Goal: Communication & Community: Answer question/provide support

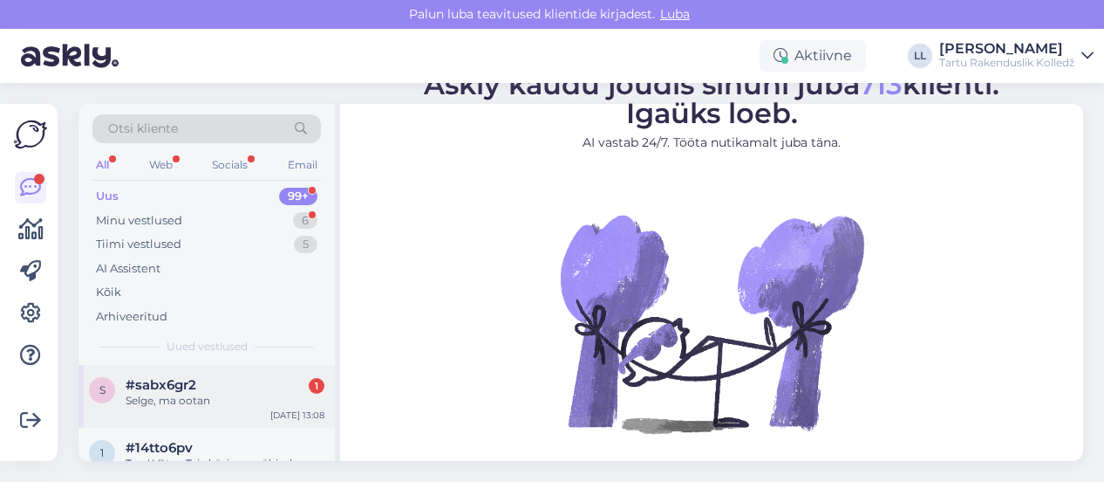
click at [194, 375] on div "s #sabx6gr2 1 Selge, ma ootan [DATE] 13:08" at bounding box center [207, 396] width 256 height 63
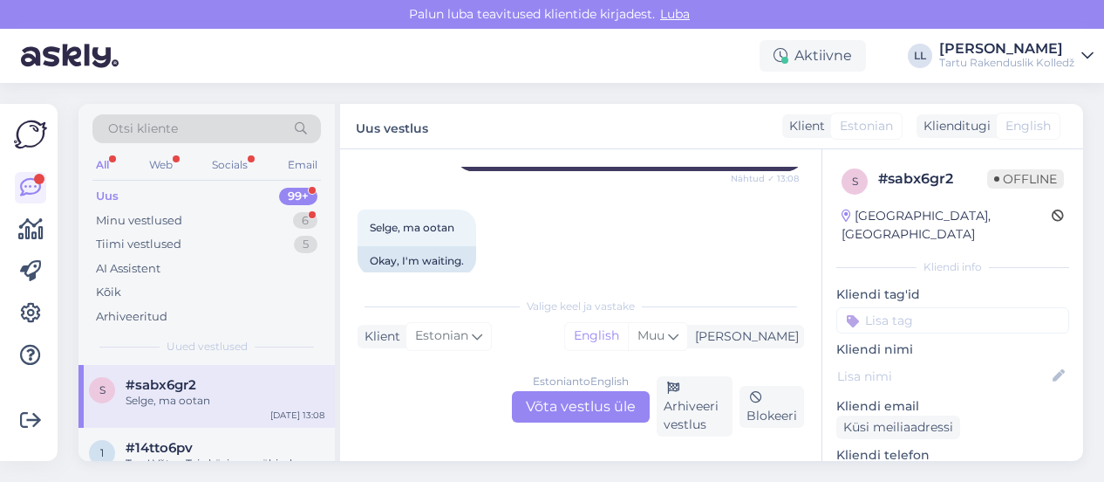
scroll to position [680, 0]
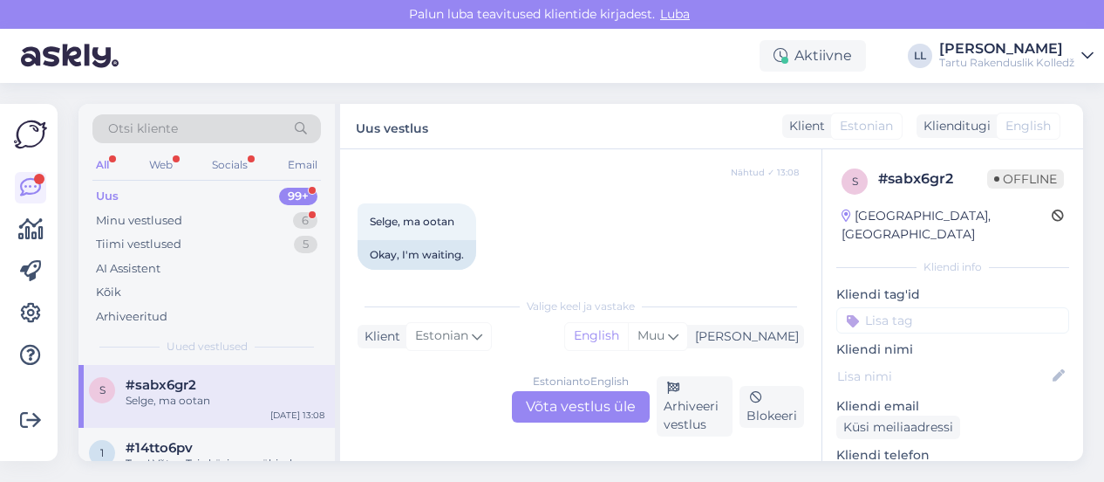
click at [581, 399] on div "Estonian to English Võta vestlus üle" at bounding box center [581, 406] width 138 height 31
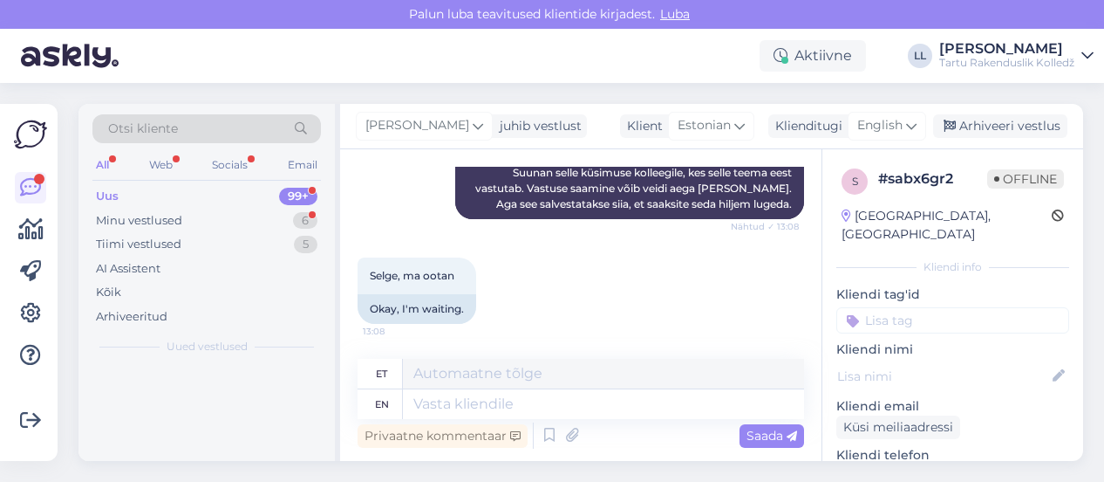
scroll to position [610, 0]
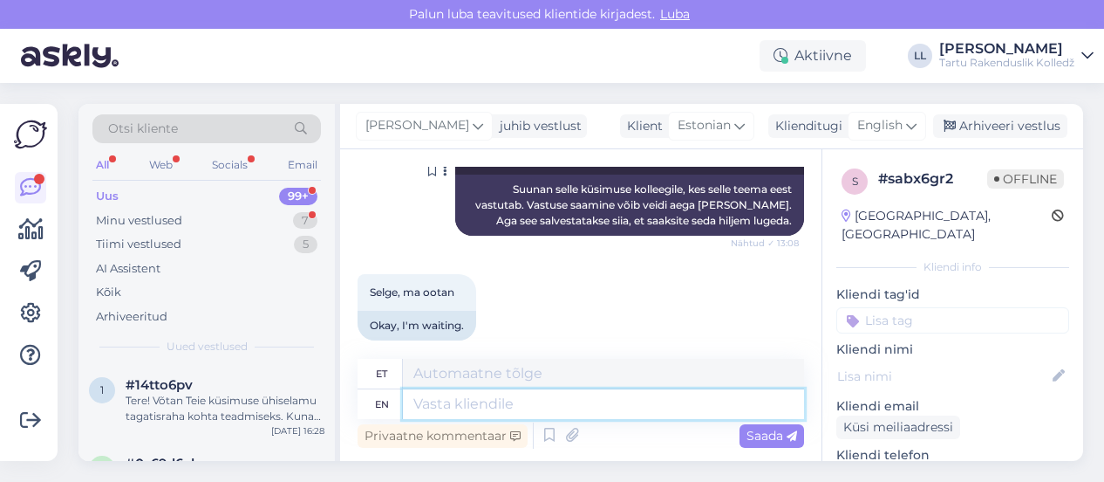
drag, startPoint x: 581, startPoint y: 399, endPoint x: 502, endPoint y: 216, distance: 198.5
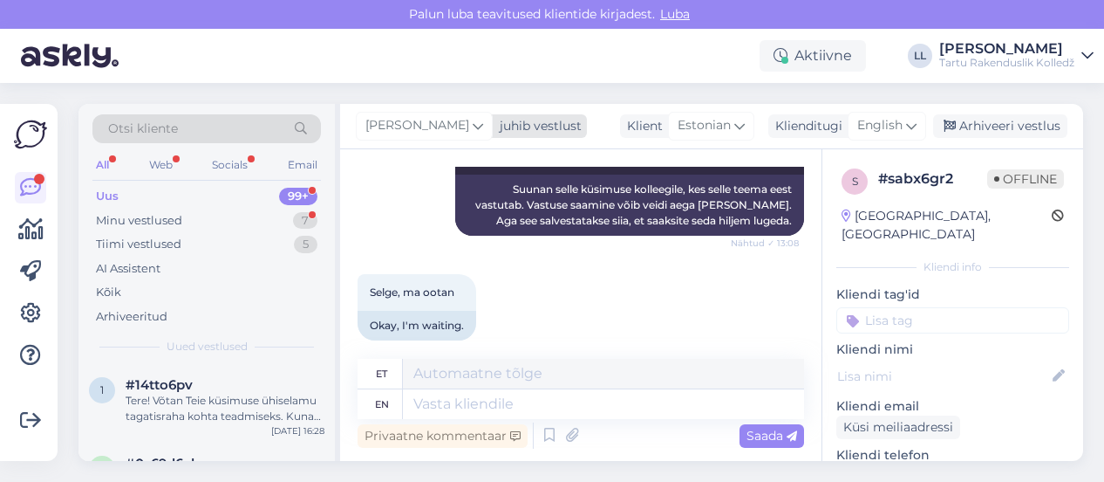
drag, startPoint x: 502, startPoint y: 216, endPoint x: 434, endPoint y: 122, distance: 116.2
click at [434, 122] on span "[PERSON_NAME]" at bounding box center [417, 125] width 104 height 19
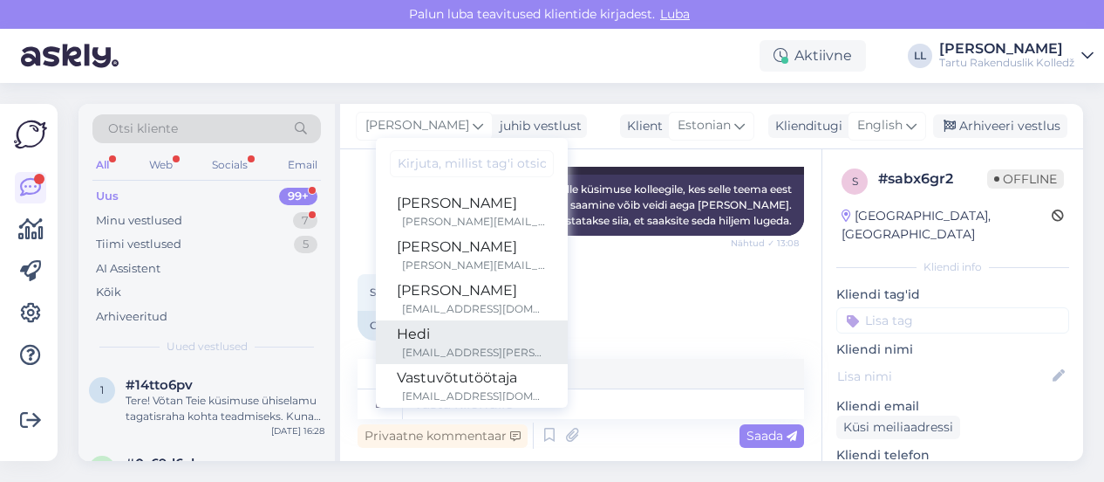
click at [412, 338] on div "Hedi" at bounding box center [472, 334] width 150 height 21
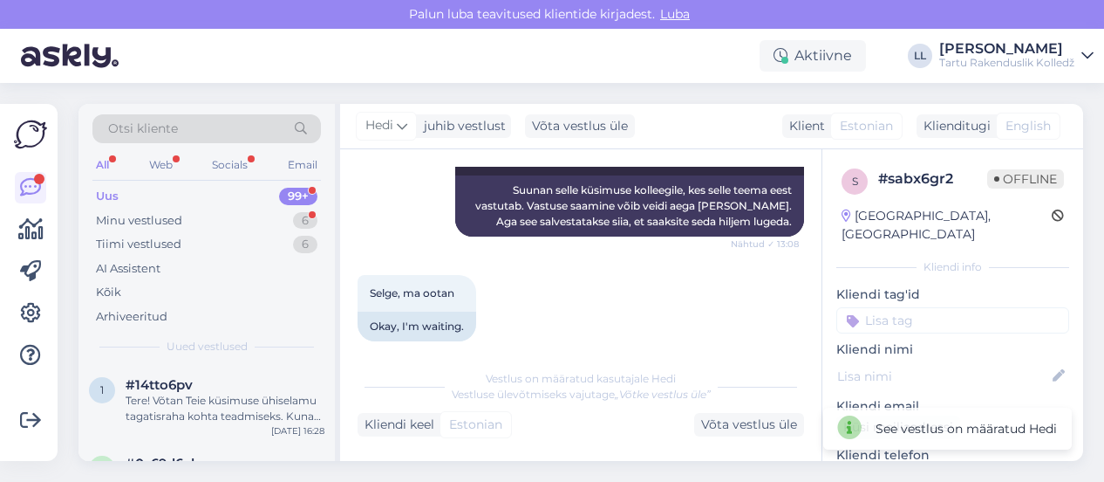
scroll to position [609, 0]
click at [176, 393] on div "Tere! Võtan Teie küsimuse ühiselamu tagatisraha kohta teadmiseks. Kuna mul puud…" at bounding box center [225, 408] width 199 height 31
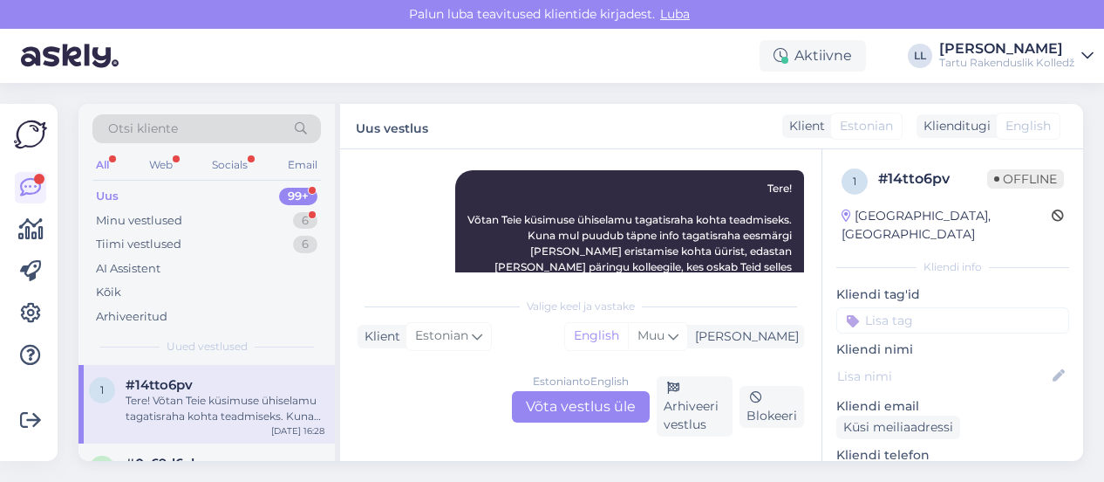
scroll to position [288, 0]
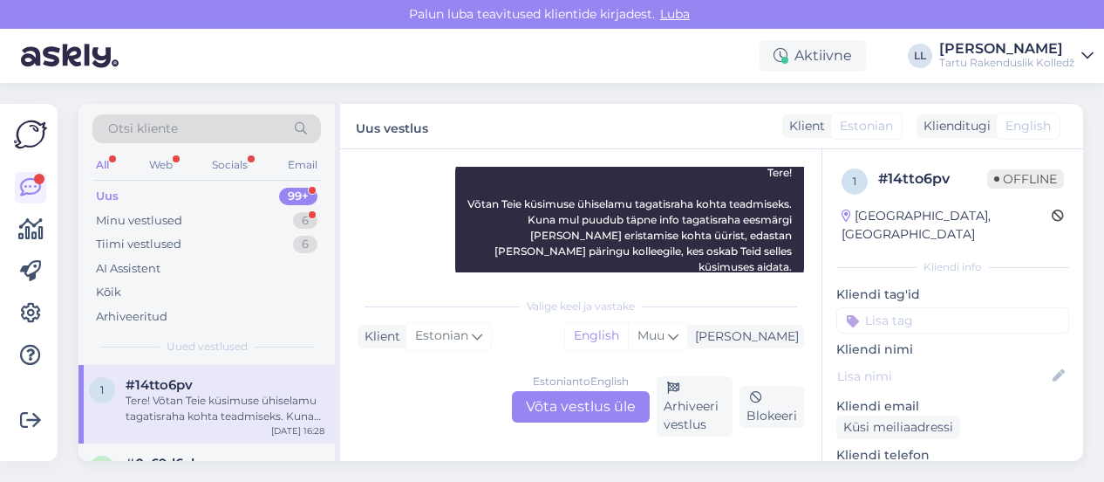
click at [569, 403] on div "Estonian to English Võta vestlus üle" at bounding box center [581, 406] width 138 height 31
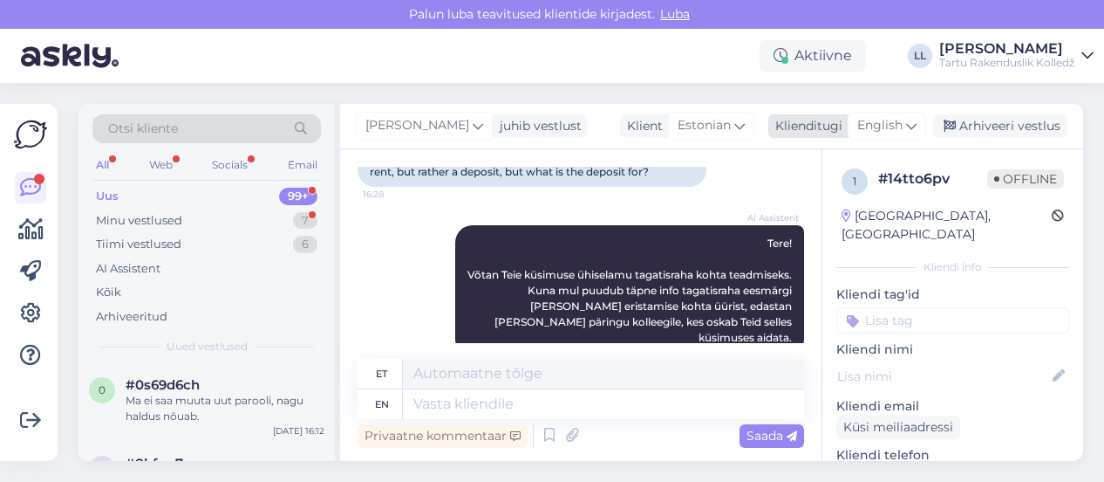
click at [900, 125] on span "English" at bounding box center [879, 125] width 45 height 19
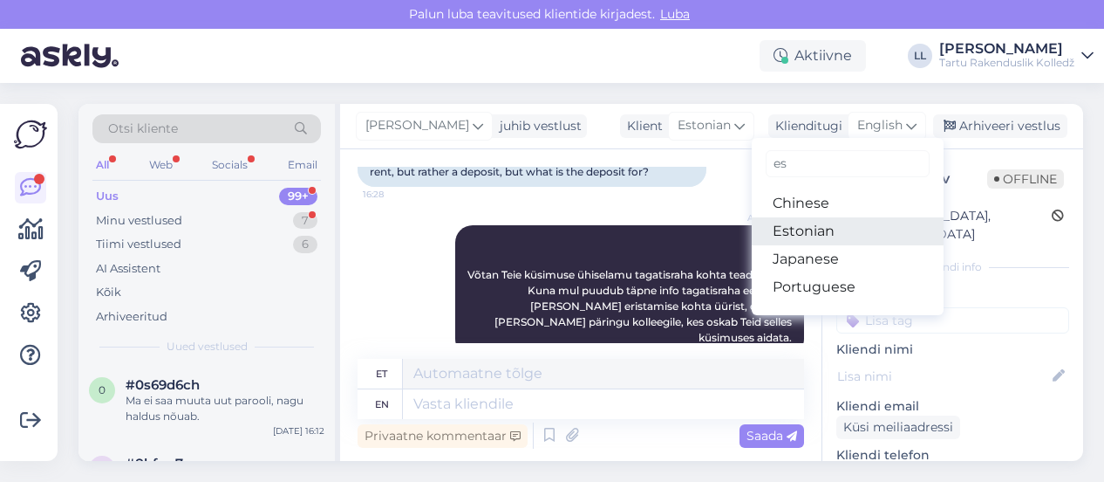
type input "es"
click at [782, 229] on link "Estonian" at bounding box center [848, 231] width 192 height 28
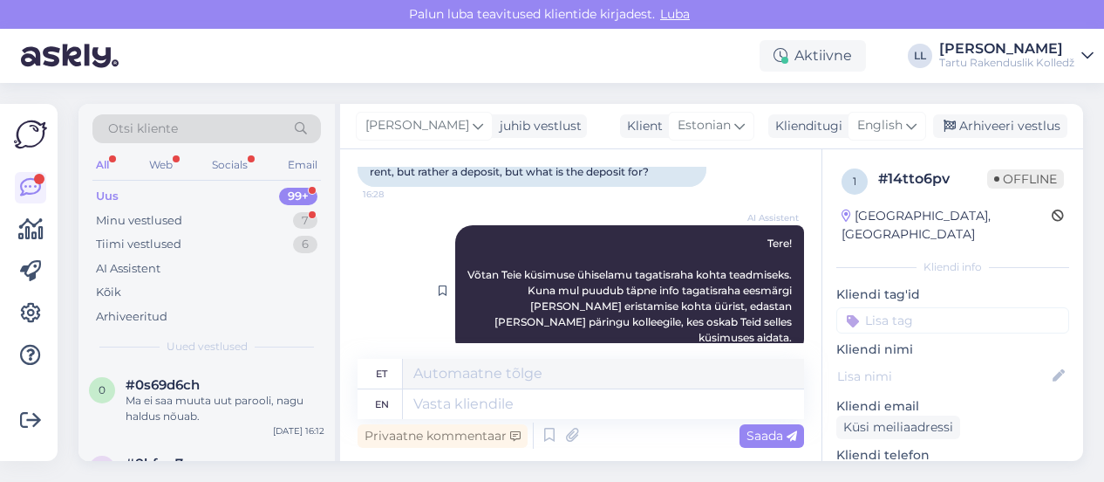
scroll to position [194, 0]
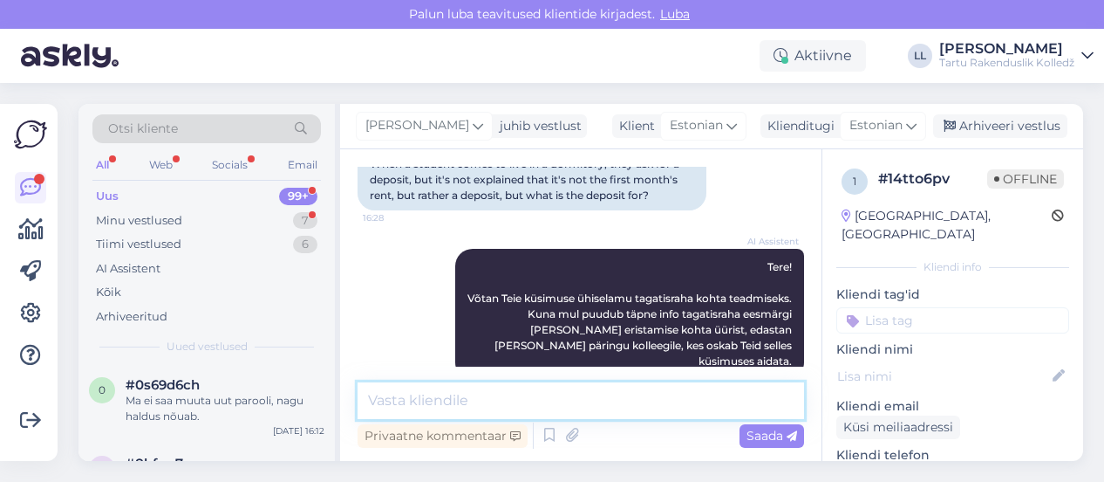
click at [474, 395] on textarea at bounding box center [581, 400] width 447 height 37
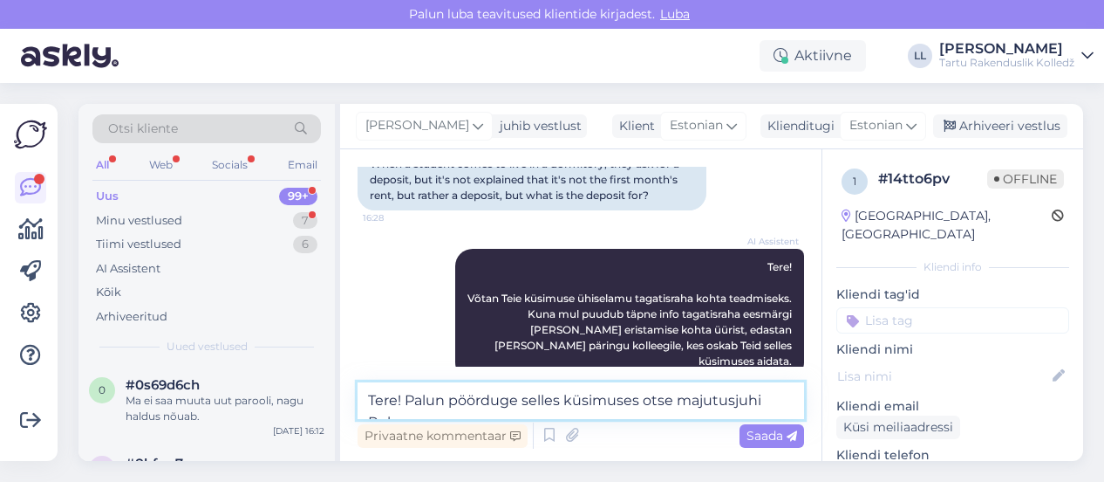
scroll to position [215, 0]
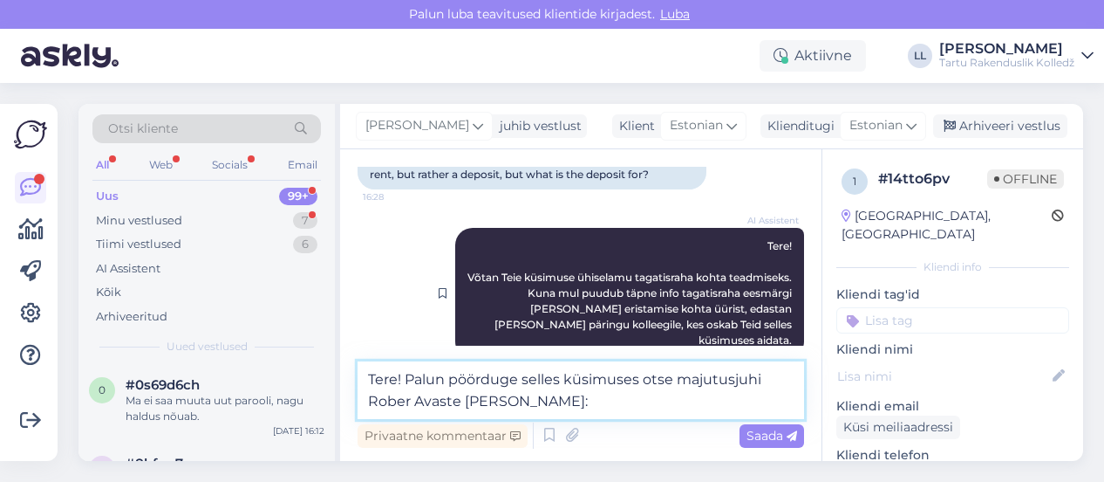
paste textarea "[PERSON_NAME] majutusjuht Aadress: [STREET_ADDRESS] linn Tööruum: C111 Struktuu…"
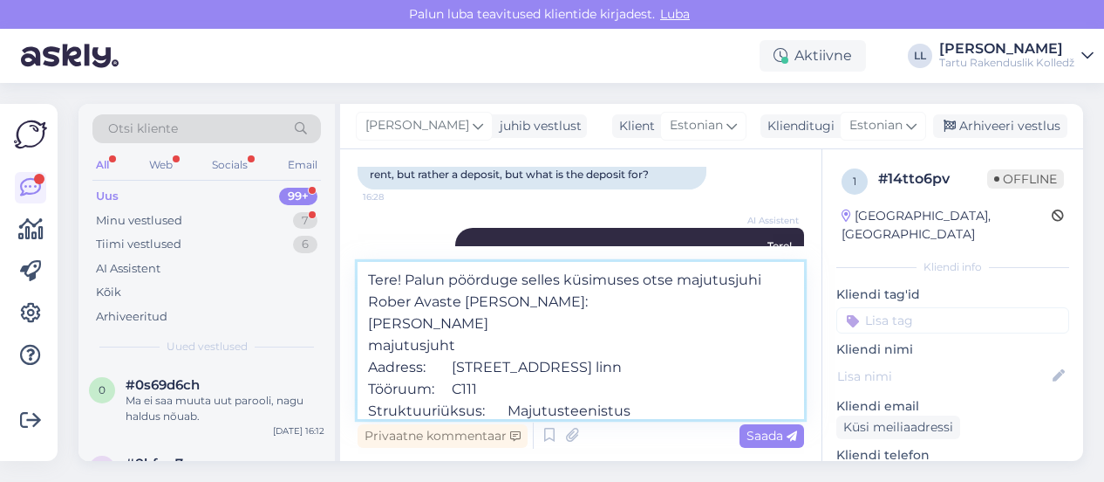
scroll to position [288, 0]
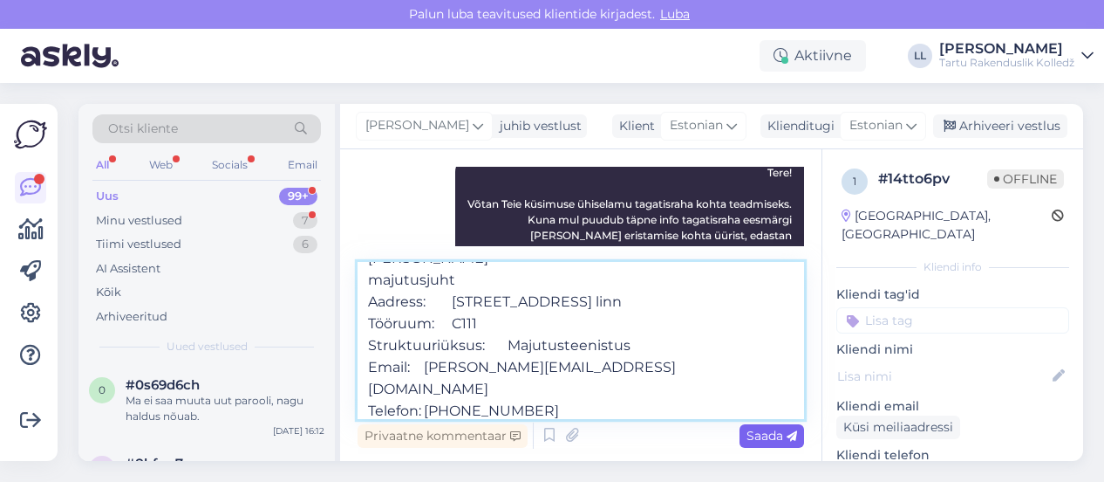
type textarea "Tere! Palun pöörduge selles küsimuses otse majutusjuhi Rober Avaste [PERSON_NAM…"
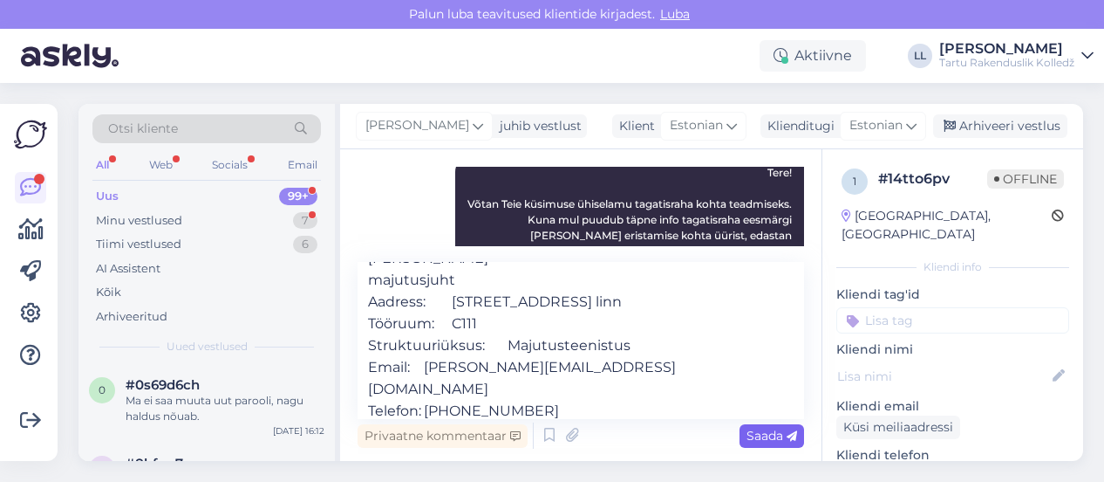
click at [773, 441] on span "Saada" at bounding box center [772, 435] width 51 height 16
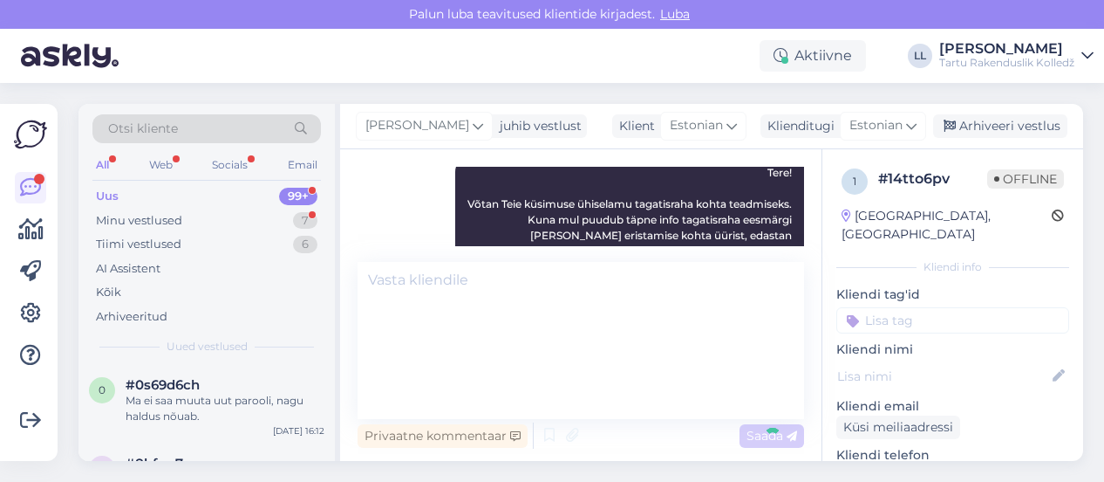
scroll to position [0, 0]
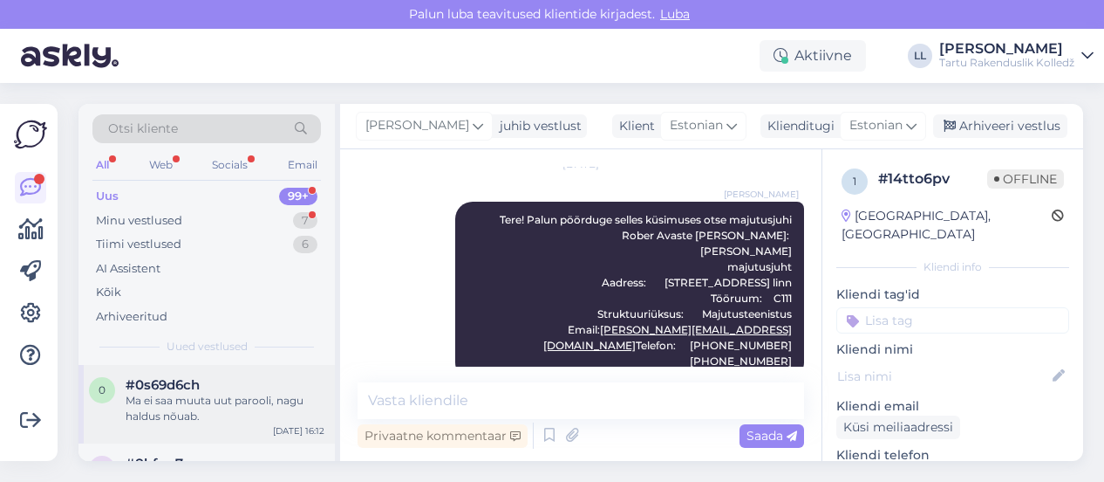
click at [259, 393] on div "Ma ei saa muuta uut parooli, nagu haldus nõuab." at bounding box center [225, 408] width 199 height 31
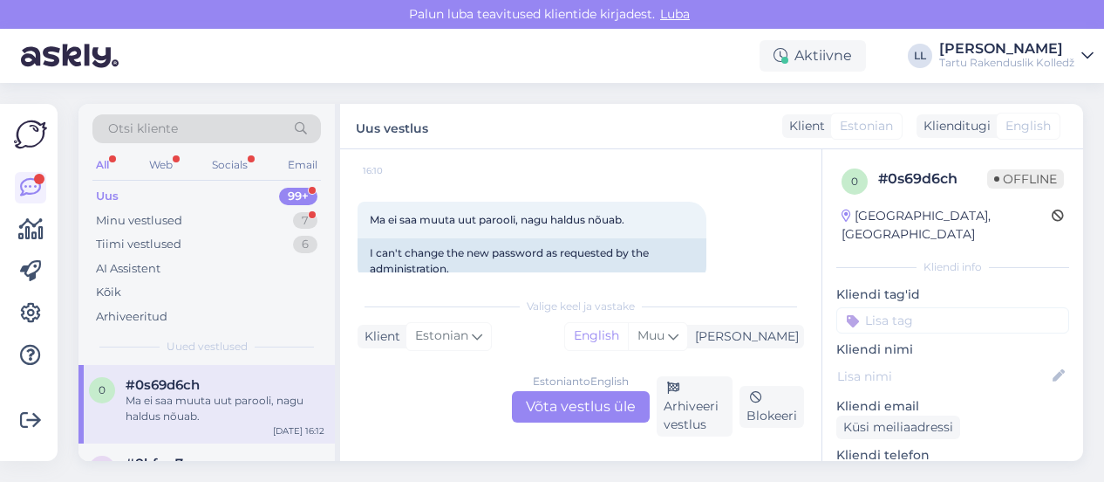
click at [572, 407] on div "Estonian to English Võta vestlus üle" at bounding box center [581, 406] width 138 height 31
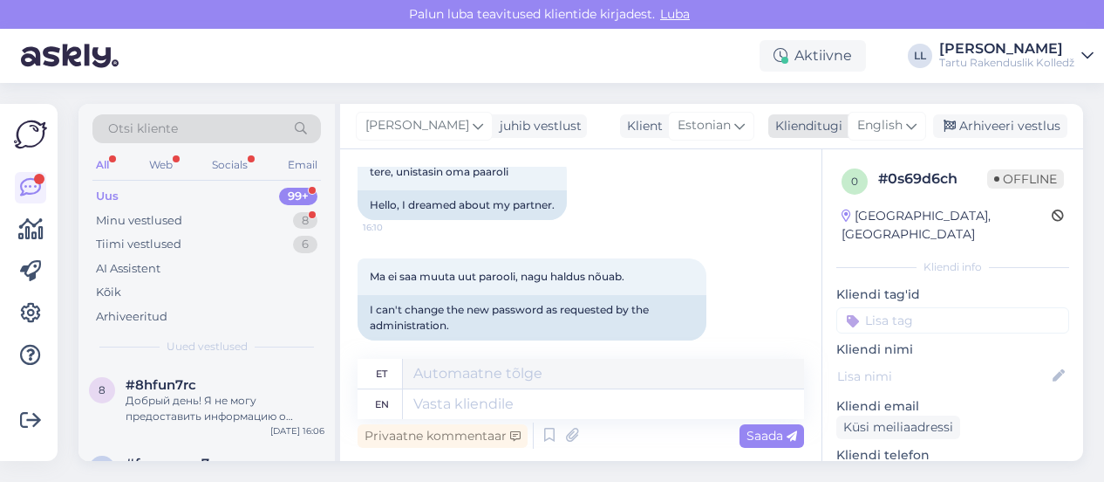
click at [912, 123] on icon at bounding box center [911, 125] width 10 height 19
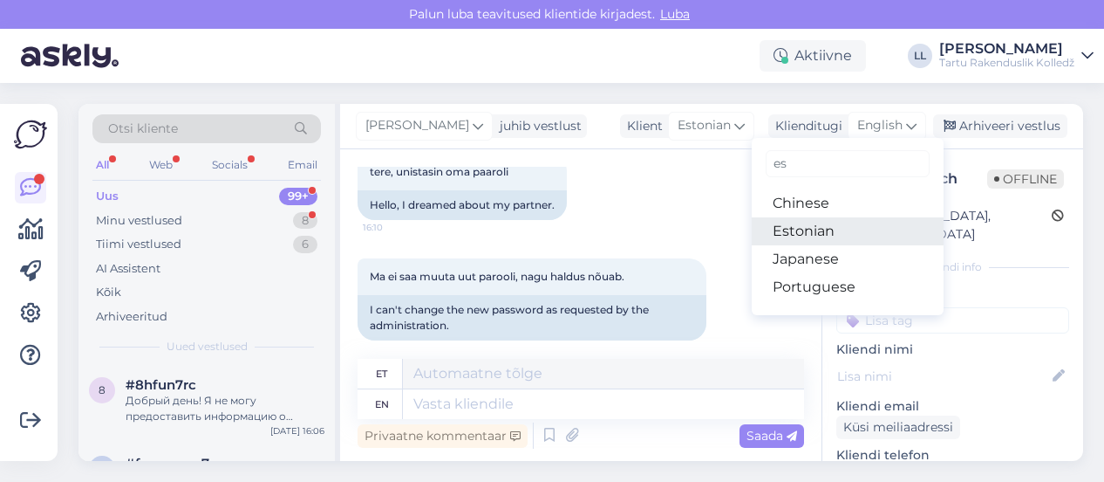
click at [829, 243] on link "Estonian" at bounding box center [848, 231] width 192 height 28
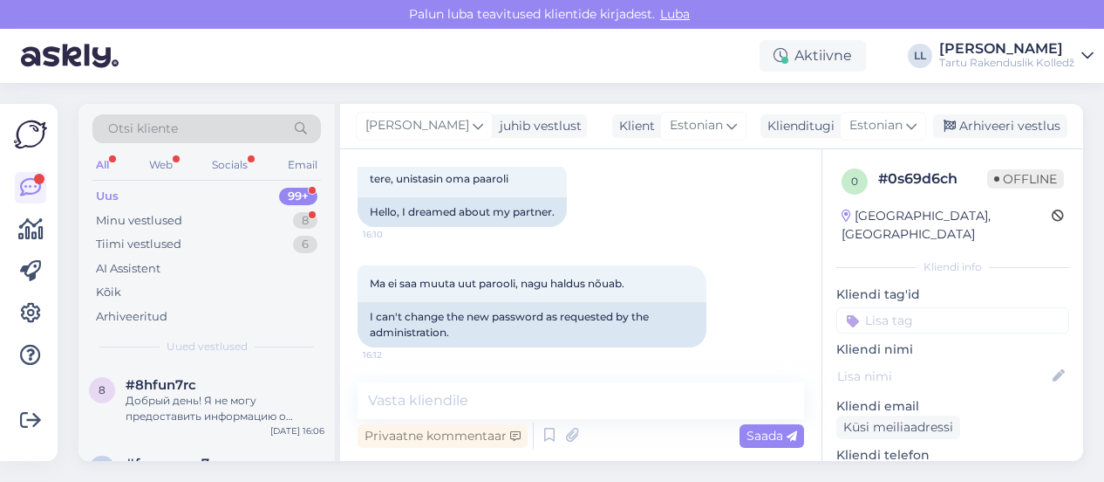
scroll to position [370, 0]
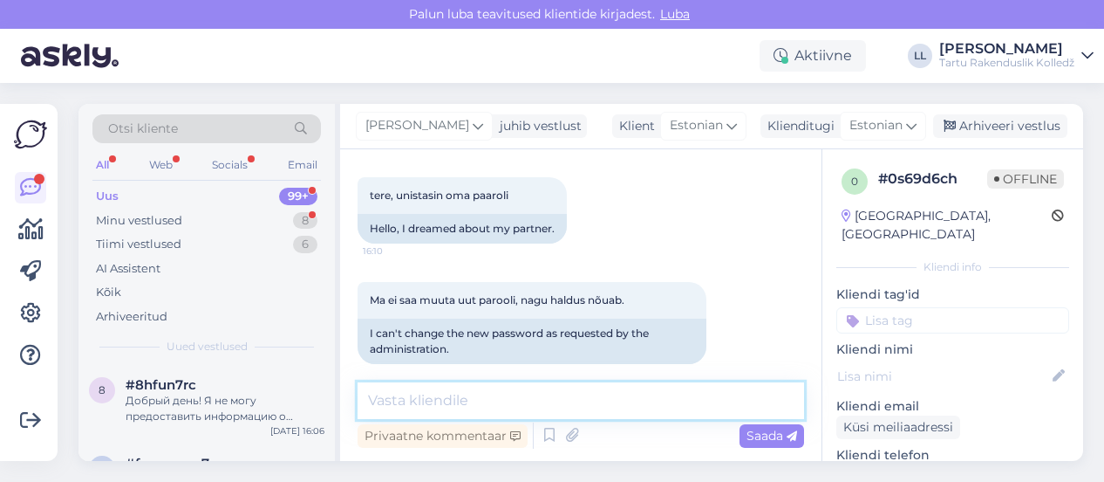
click at [454, 400] on textarea at bounding box center [581, 400] width 447 height 37
paste textarea "[URL][DOMAIN_NAME][DOMAIN_NAME]"
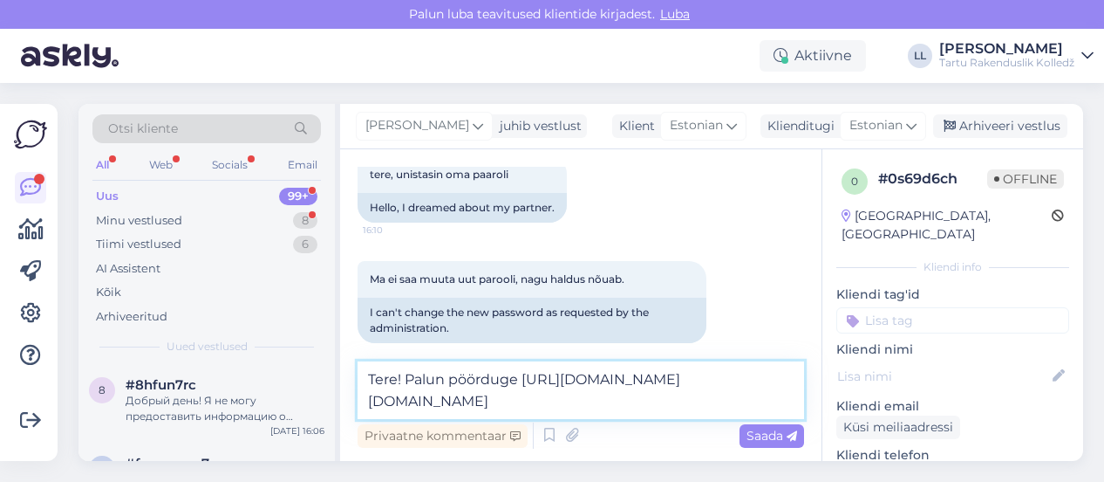
click at [518, 378] on textarea "Tere! Palun pöörduge [URL][DOMAIN_NAME][DOMAIN_NAME]" at bounding box center [581, 390] width 447 height 58
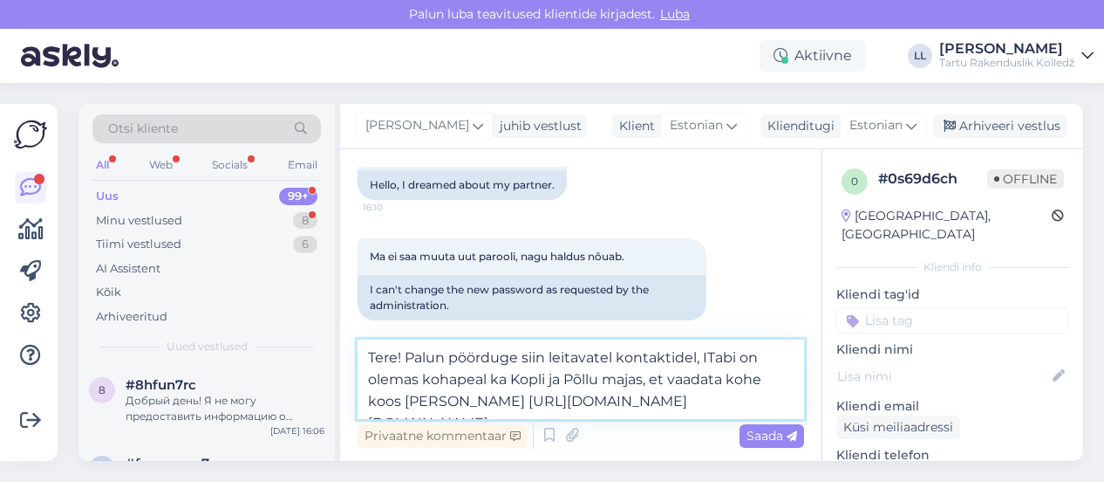
scroll to position [434, 0]
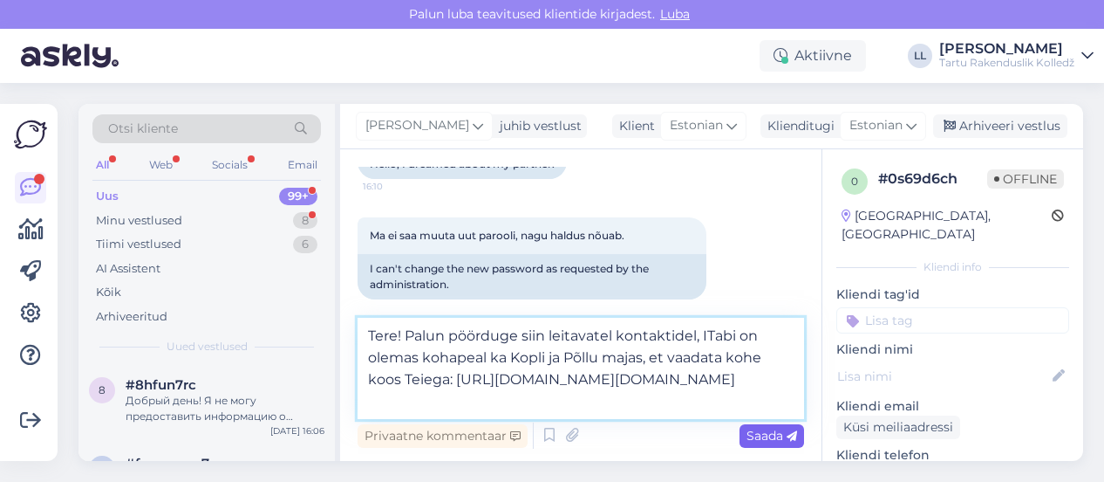
type textarea "Tere! Palun pöörduge siin leitavatel kontaktidel, ITabi on olemas kohapeal ka K…"
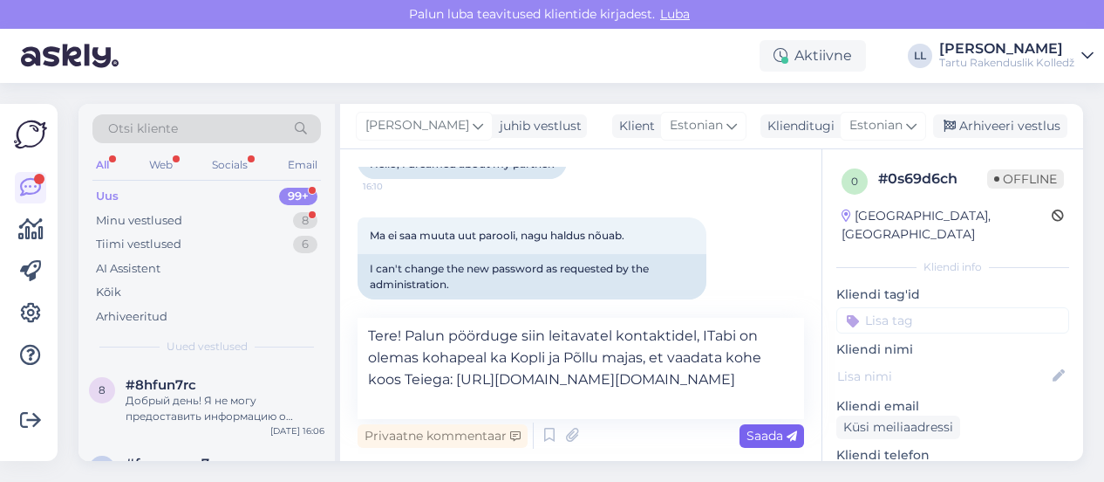
click at [776, 432] on span "Saada" at bounding box center [772, 435] width 51 height 16
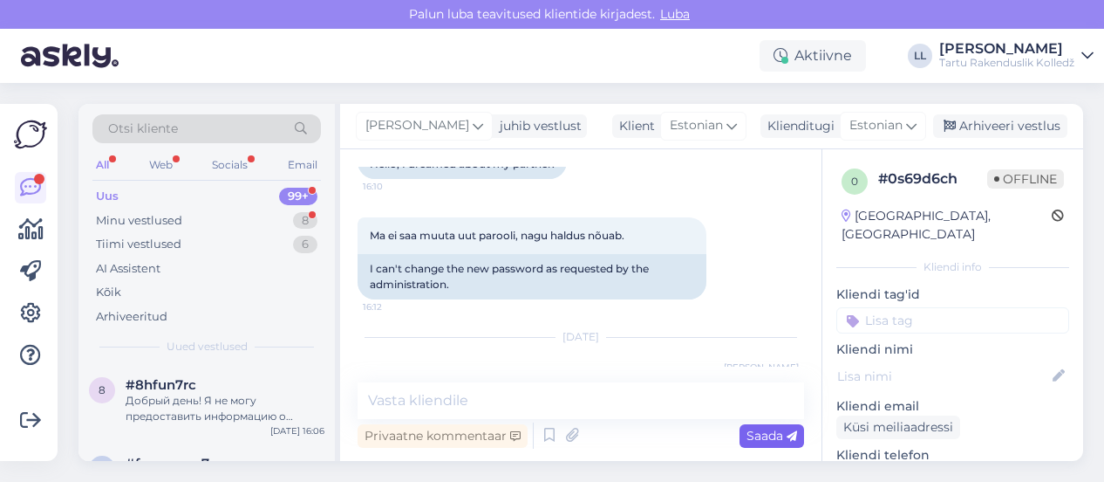
scroll to position [513, 0]
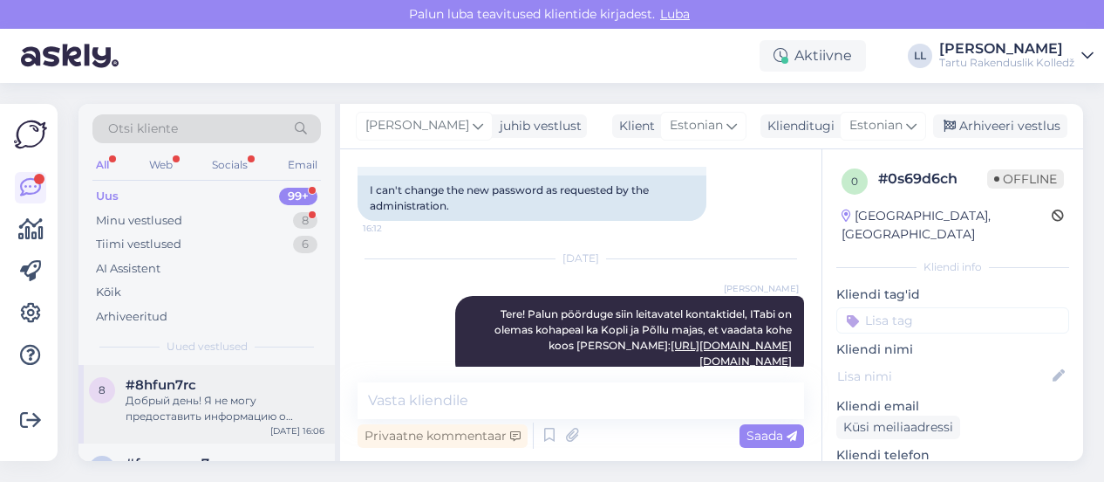
click at [214, 386] on div "#8hfun7rc" at bounding box center [225, 385] width 199 height 16
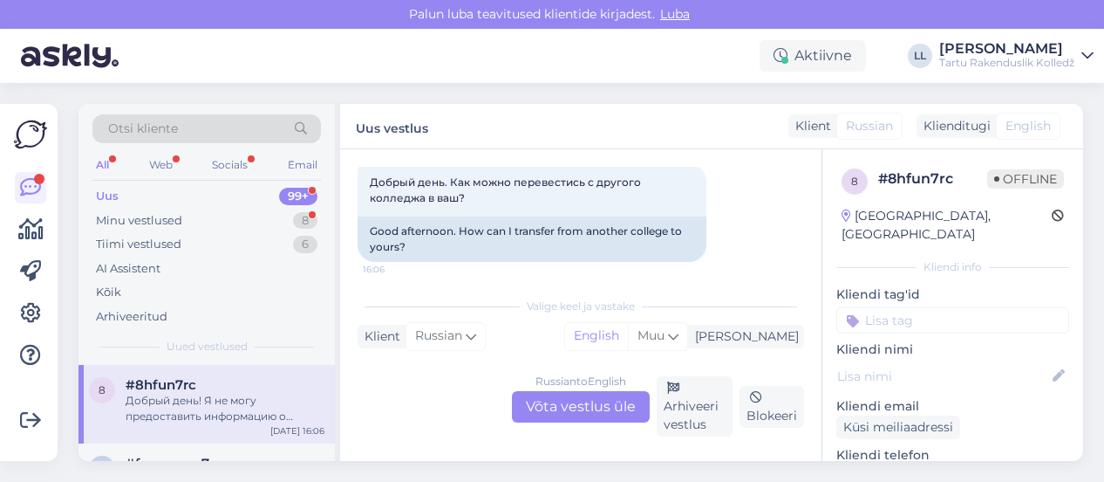
scroll to position [70, 0]
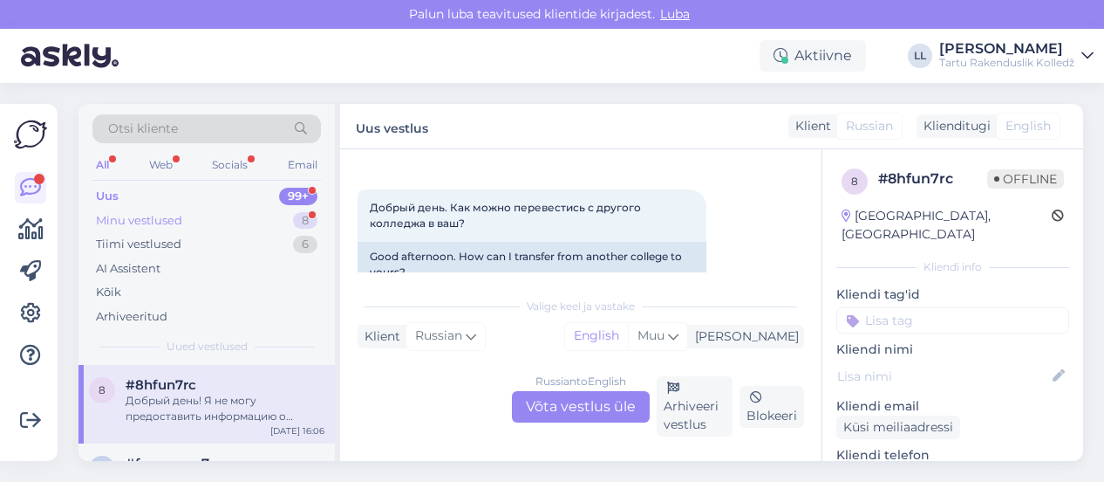
click at [179, 214] on div "Minu vestlused" at bounding box center [139, 220] width 86 height 17
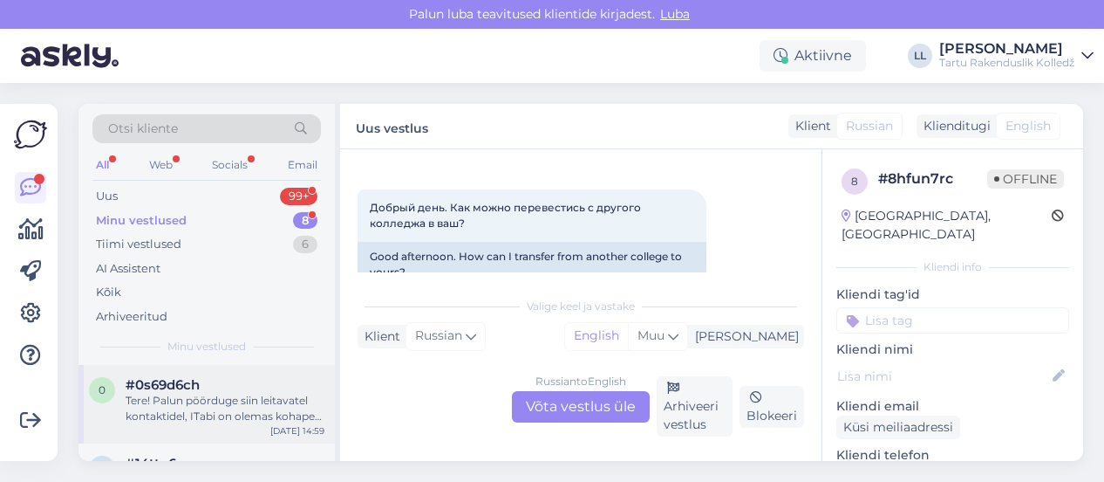
click at [209, 402] on div "Tere! Palun pöörduge siin leitavatel kontaktidel, ITabi on olemas kohapeal ka K…" at bounding box center [225, 408] width 199 height 31
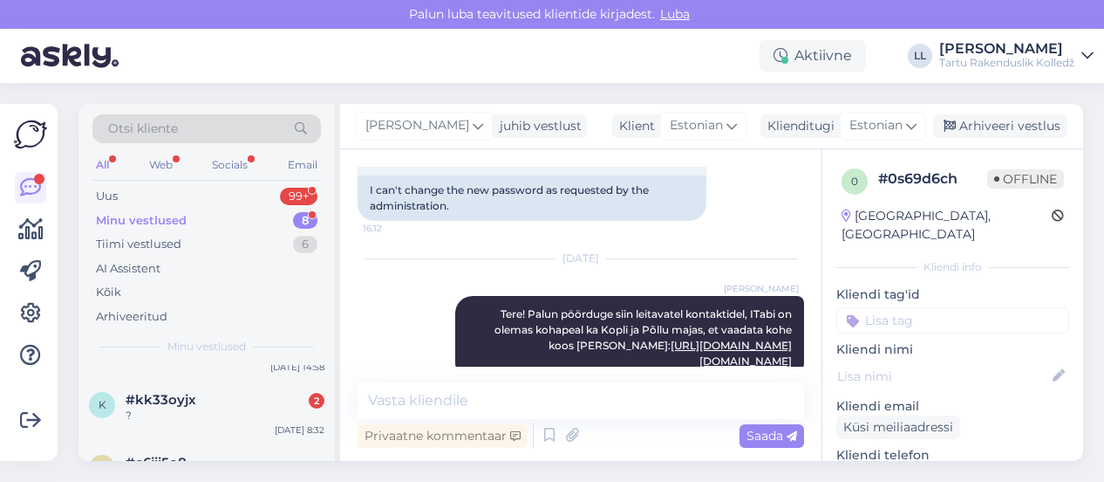
scroll to position [140, 0]
click at [209, 402] on div "#kk33oyjx 2" at bounding box center [225, 402] width 199 height 16
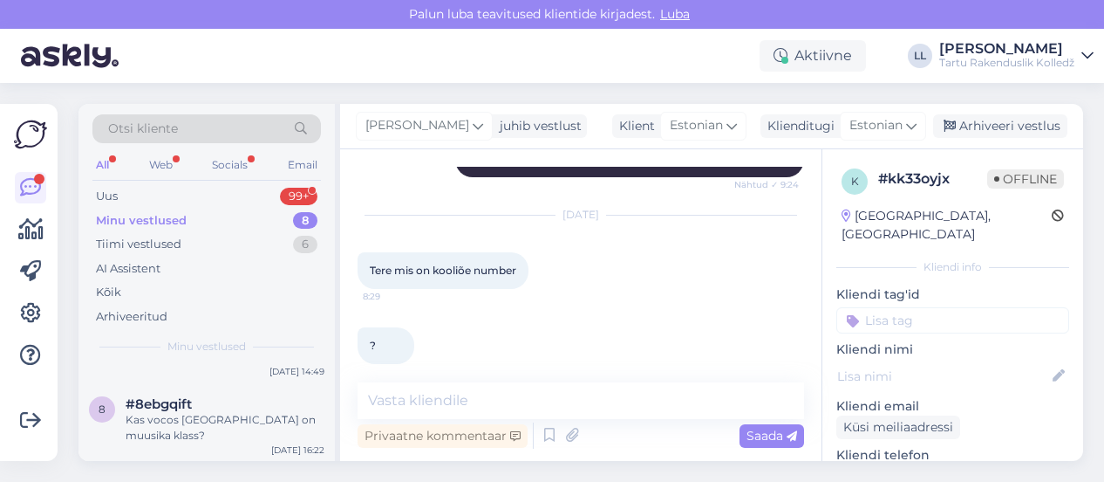
scroll to position [314, 0]
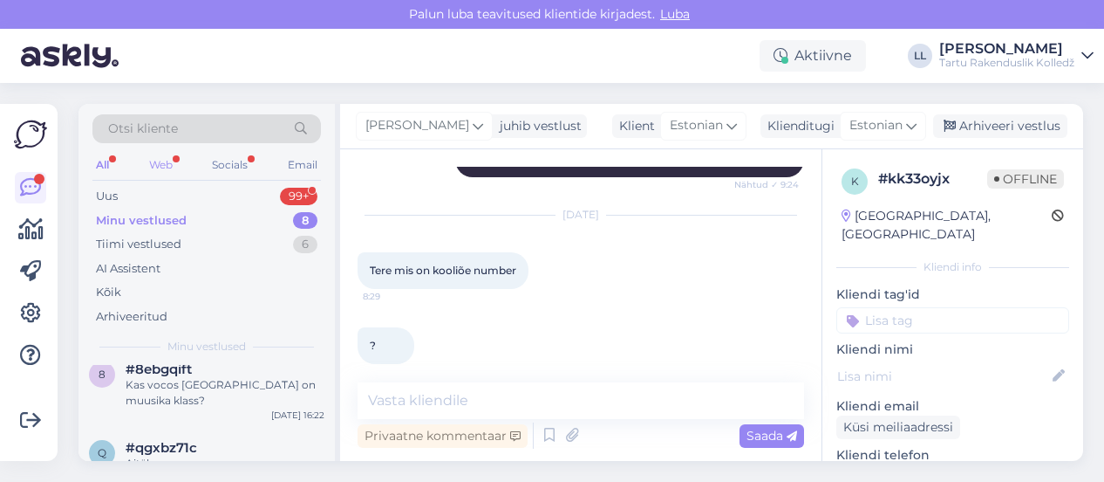
click at [162, 156] on div "Web" at bounding box center [161, 165] width 31 height 23
